Goal: Transaction & Acquisition: Register for event/course

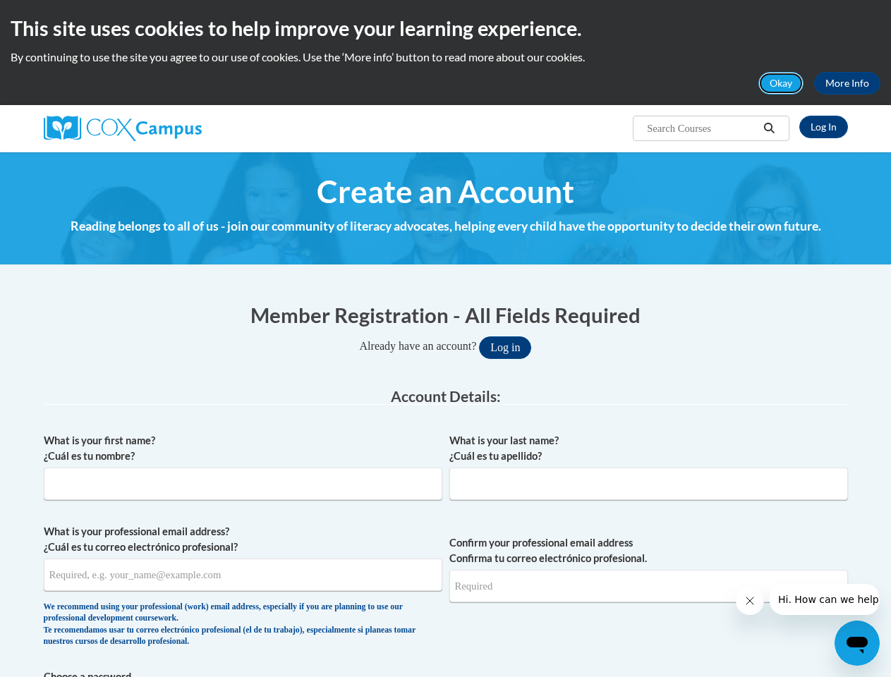
click at [782, 83] on button "Okay" at bounding box center [780, 83] width 45 height 23
click at [770, 217] on h4 "Reading belongs to all of us - join our community of literacy advocates, helpin…" at bounding box center [446, 226] width 804 height 18
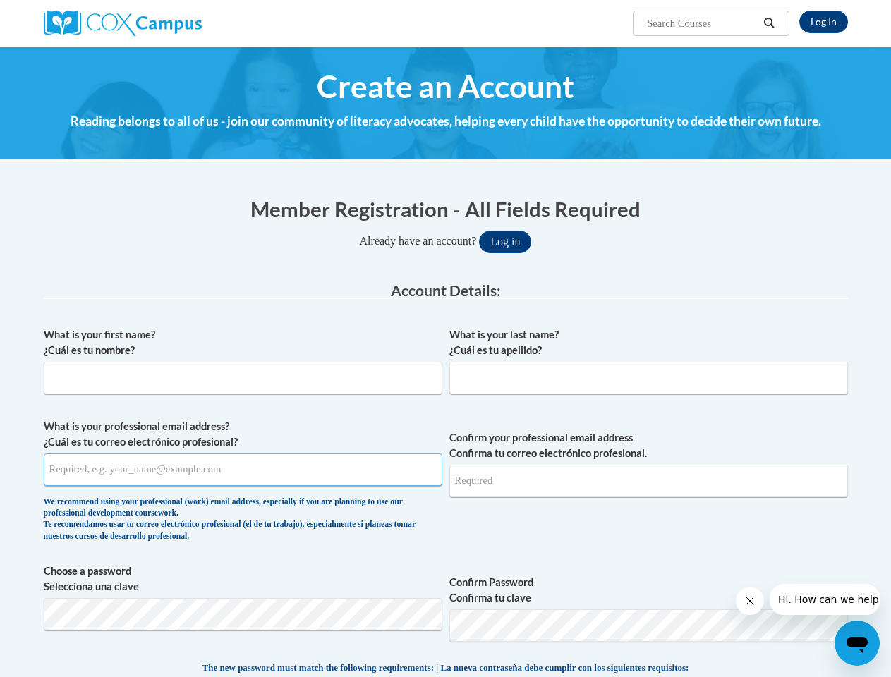
click at [243, 472] on input "What is your professional email address? ¿Cuál es tu correo electrónico profesi…" at bounding box center [243, 470] width 399 height 32
click at [648, 472] on input "Confirm your professional email address Confirma tu correo electrónico profesio…" at bounding box center [648, 481] width 399 height 32
click at [446, 589] on span "Choose a password Selecciona una clave Confirm Password Confirma tu clave" at bounding box center [446, 609] width 804 height 90
click at [446, 673] on span "The new password must match the following requirements: | La nueva contraseña d…" at bounding box center [445, 668] width 487 height 13
click at [749, 601] on icon "Close message from company" at bounding box center [749, 601] width 7 height 7
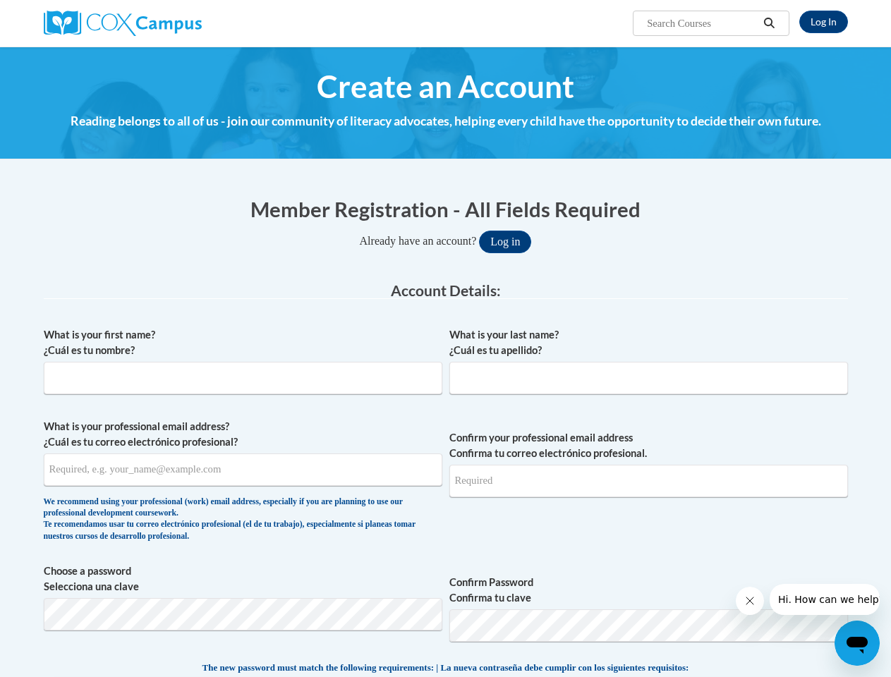
click at [824, 600] on span "Hi. How can we help?" at bounding box center [831, 599] width 106 height 11
click at [857, 643] on icon "Open messaging window" at bounding box center [857, 645] width 21 height 17
